Goal: Find specific page/section: Find specific page/section

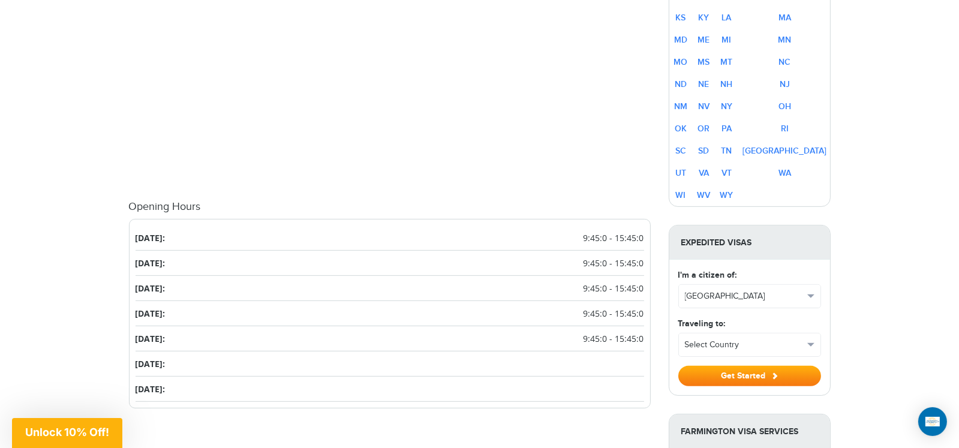
scroll to position [599, 0]
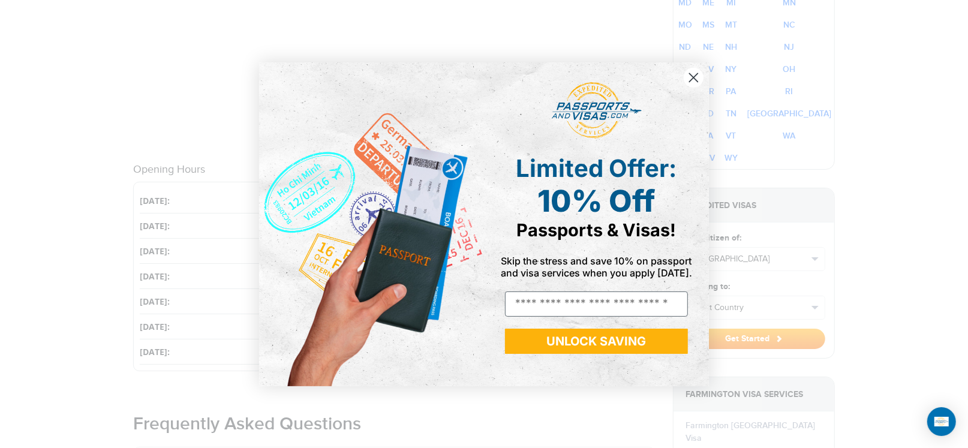
click at [692, 79] on icon "Close dialog" at bounding box center [694, 77] width 8 height 8
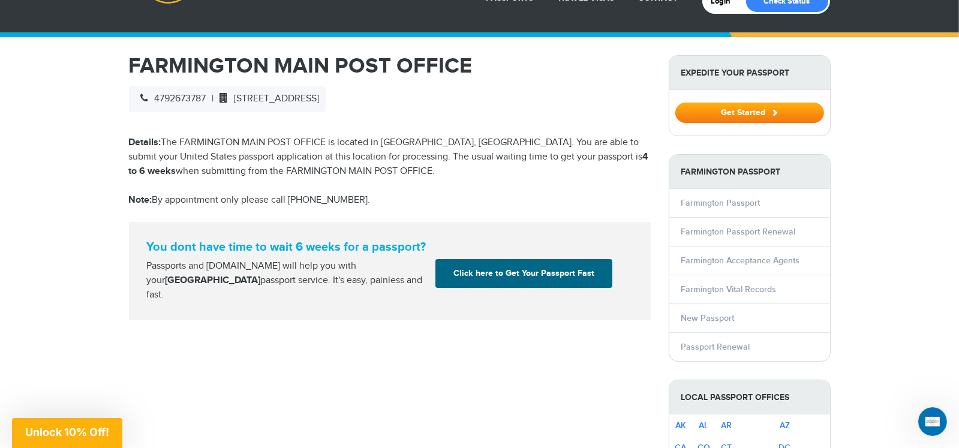
scroll to position [0, 0]
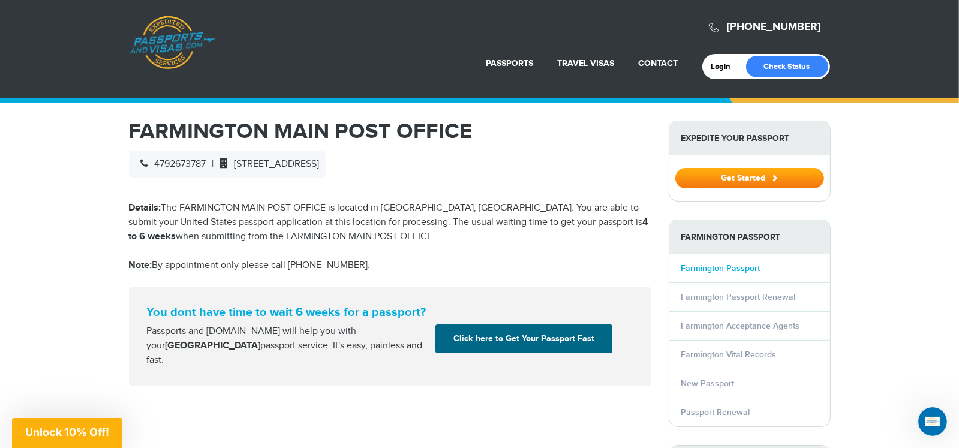
click at [707, 266] on link "Farmington Passport" at bounding box center [721, 268] width 79 height 10
